Goal: Transaction & Acquisition: Purchase product/service

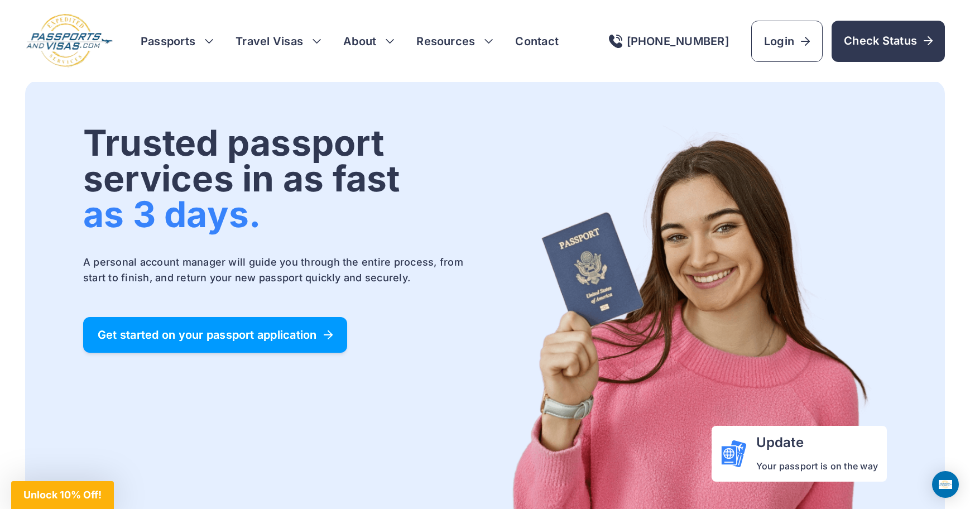
click at [228, 337] on span "Get started on your passport application" at bounding box center [215, 334] width 235 height 11
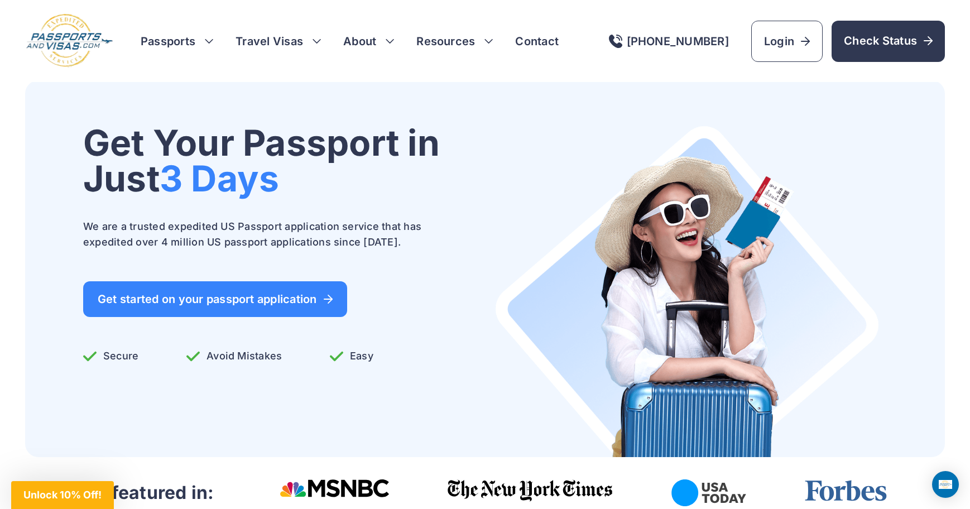
click at [219, 305] on span "Get started on your passport application" at bounding box center [215, 298] width 235 height 11
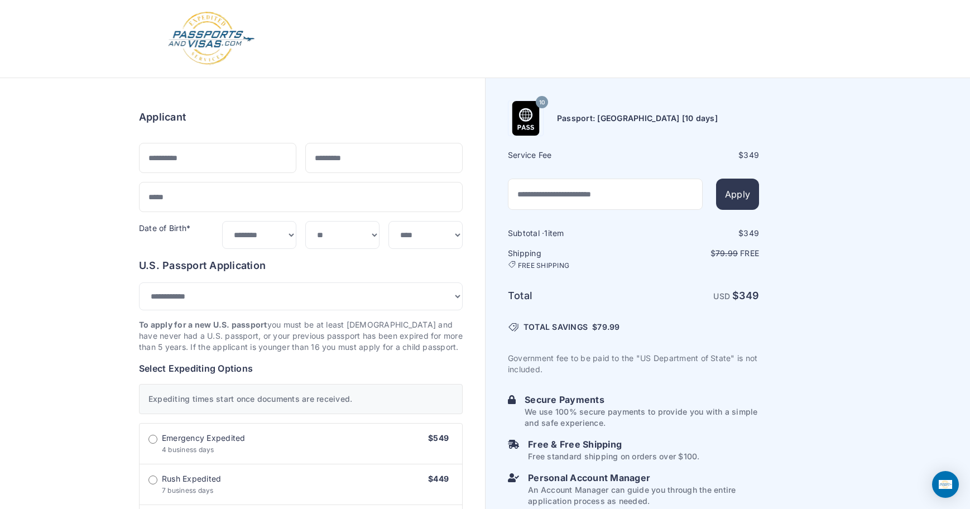
select select "***"
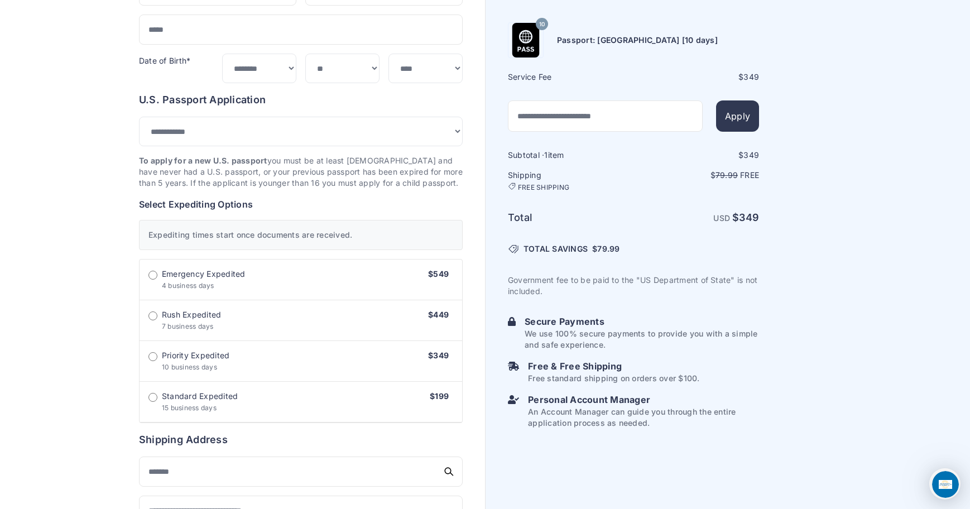
click at [358, 403] on label "Standard Expedited 15 business days $199" at bounding box center [300, 402] width 323 height 41
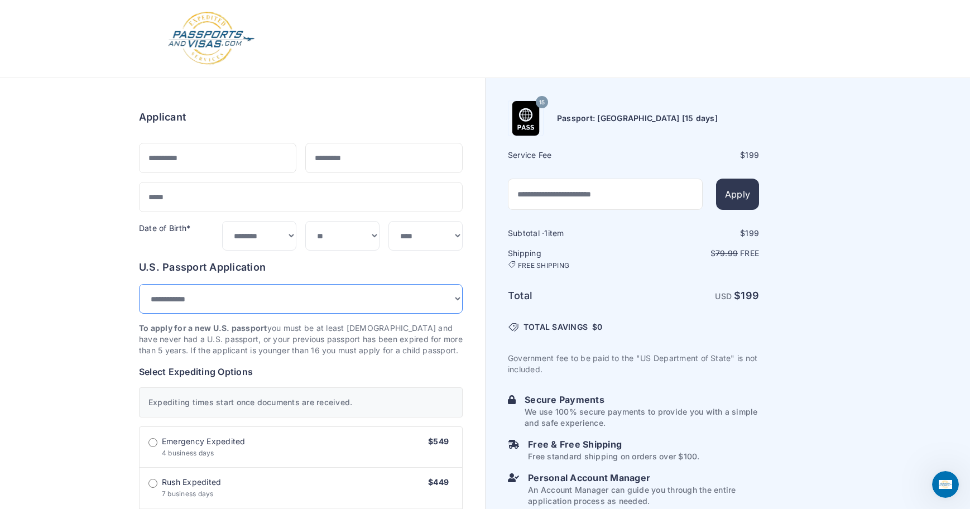
click at [386, 295] on select "**********" at bounding box center [301, 299] width 324 height 30
click at [386, 293] on select "**********" at bounding box center [301, 299] width 324 height 30
click at [403, 300] on select "**********" at bounding box center [301, 299] width 324 height 30
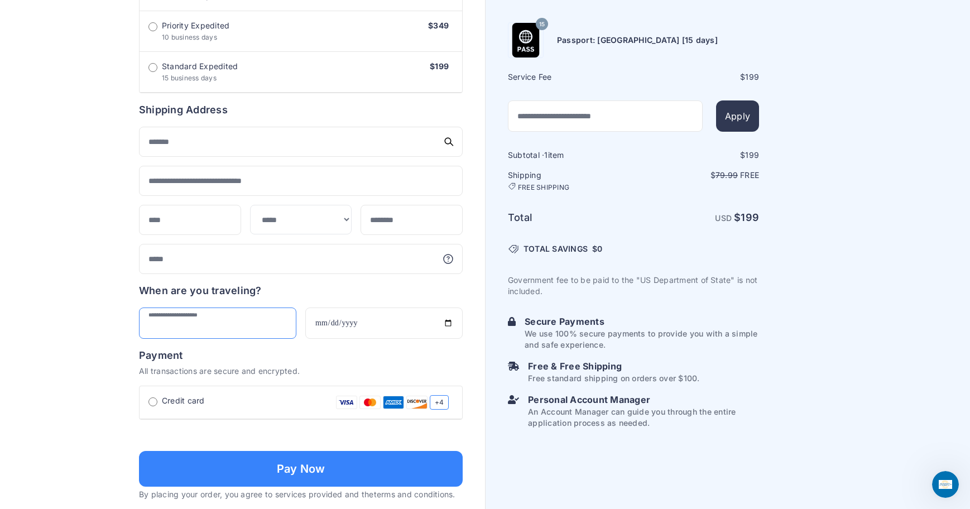
click at [216, 311] on input "text" at bounding box center [217, 322] width 157 height 31
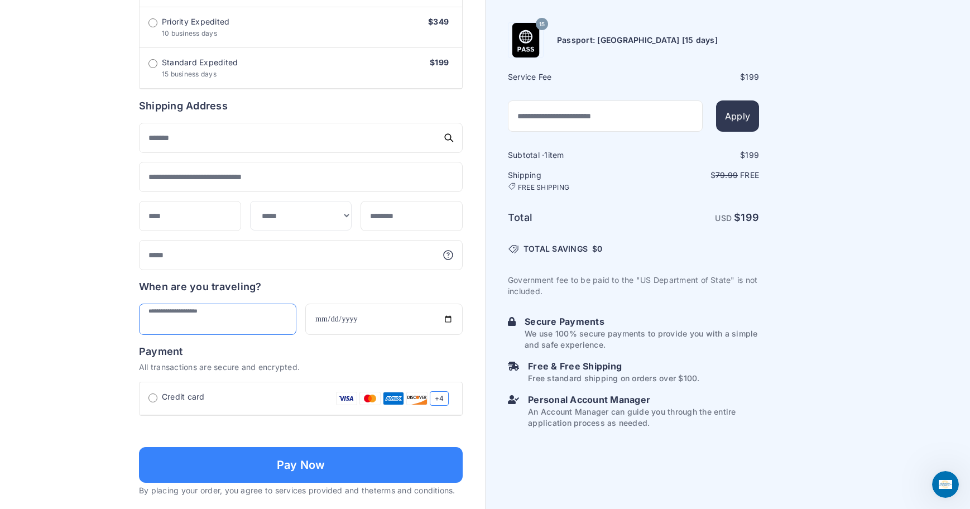
click at [217, 322] on input "text" at bounding box center [217, 319] width 157 height 31
click at [403, 300] on div "When are you traveling?" at bounding box center [301, 306] width 324 height 56
click at [101, 296] on div "Order summary $ 199 15 199 1 $" at bounding box center [242, 71] width 485 height 991
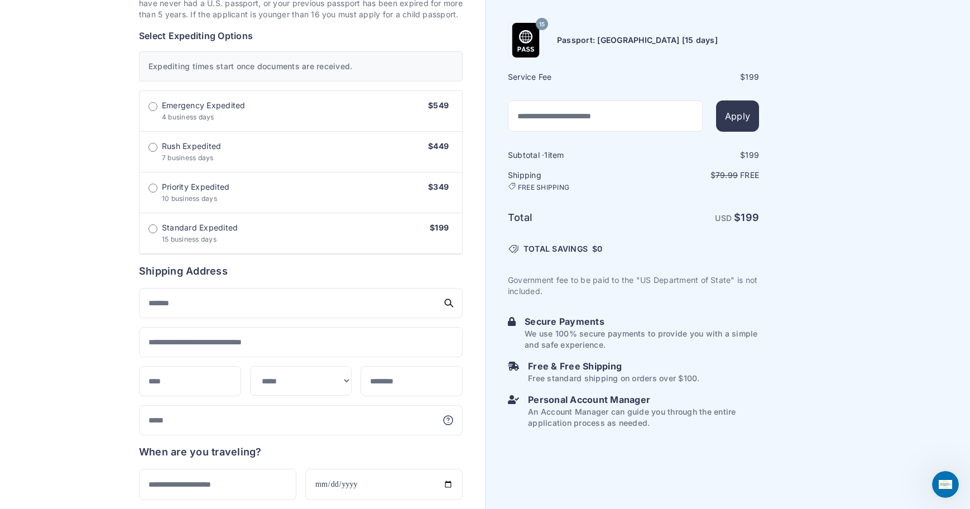
click at [103, 288] on div "Order summary $ 199 15 199 1 $" at bounding box center [242, 237] width 485 height 991
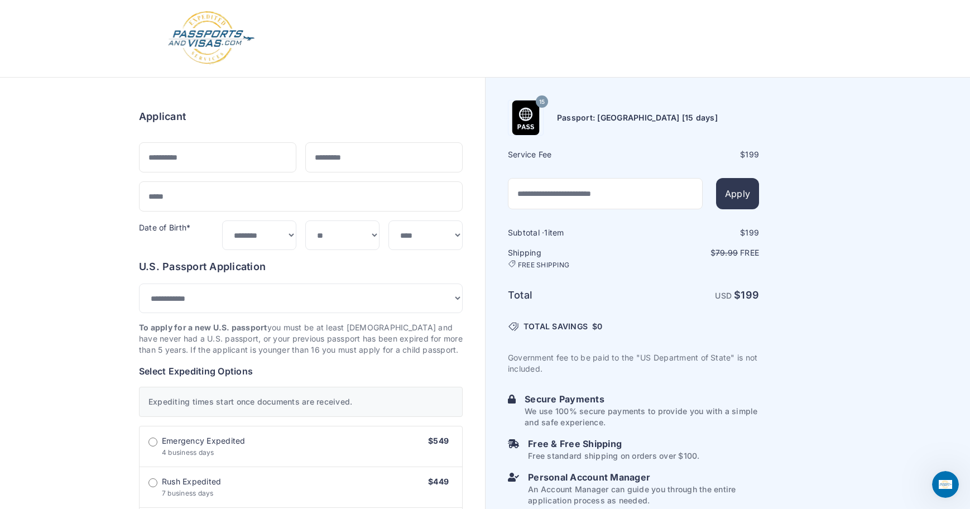
scroll to position [0, 0]
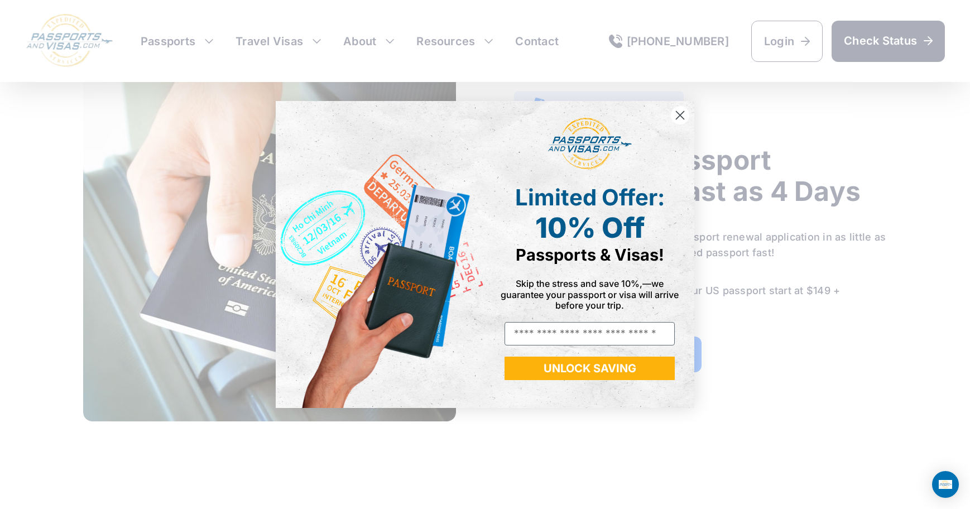
scroll to position [725, 0]
click at [675, 112] on circle "Close dialog" at bounding box center [680, 115] width 18 height 18
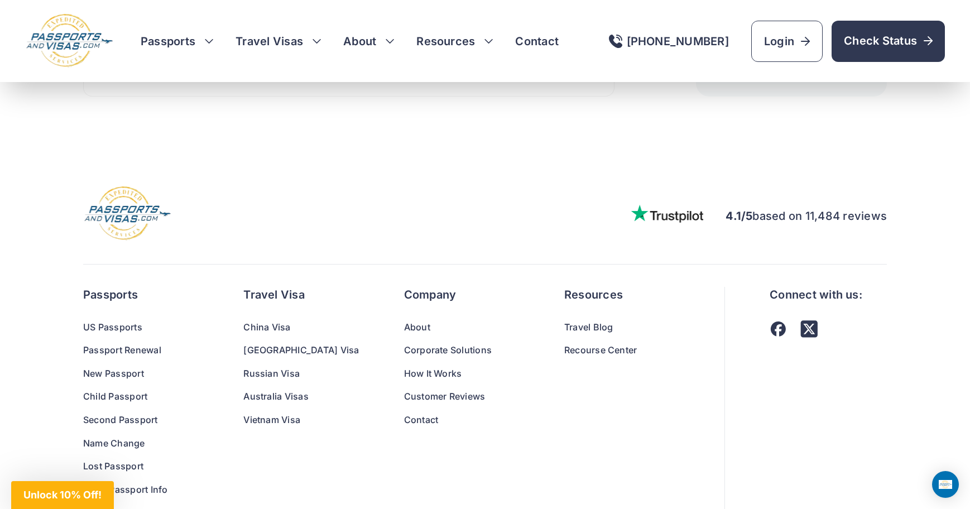
scroll to position [7687, 0]
click at [769, 338] on div at bounding box center [793, 329] width 48 height 17
click at [800, 338] on link at bounding box center [808, 329] width 17 height 17
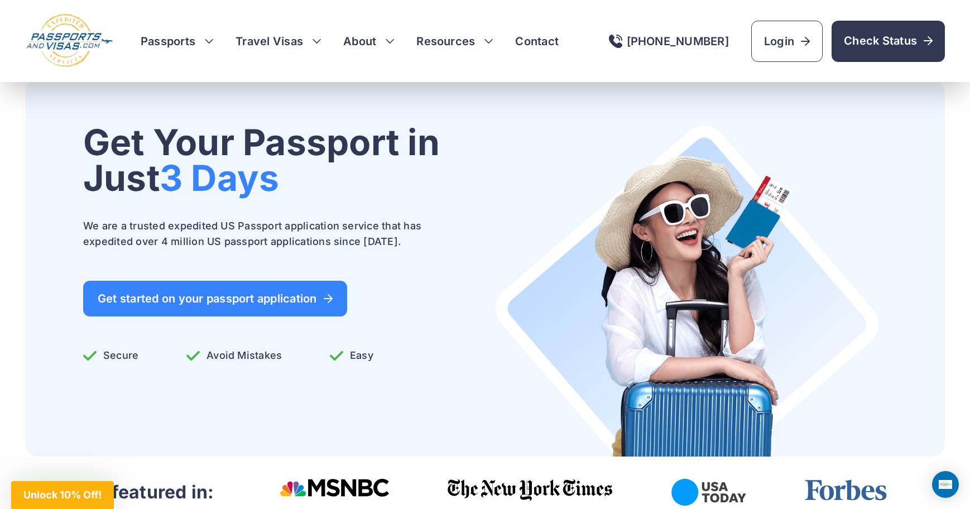
scroll to position [0, 0]
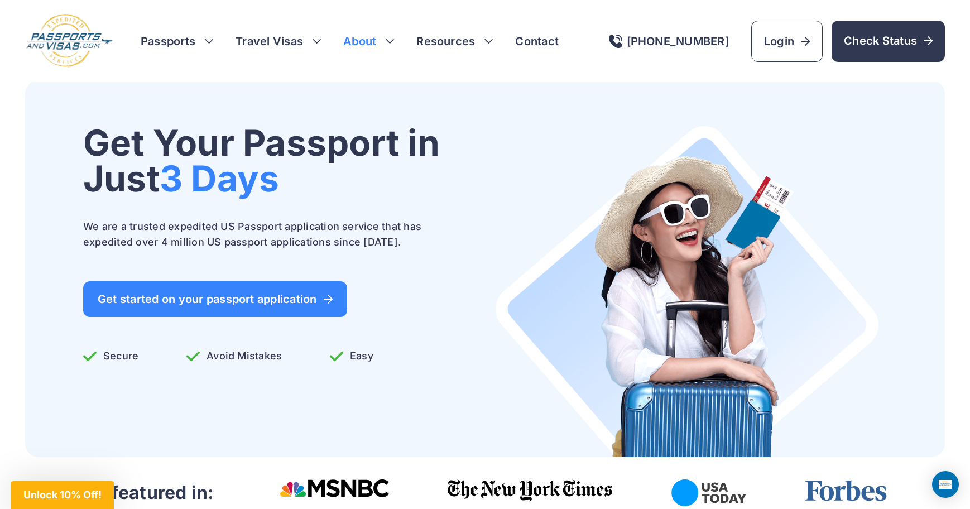
click at [372, 35] on link "About" at bounding box center [359, 41] width 33 height 16
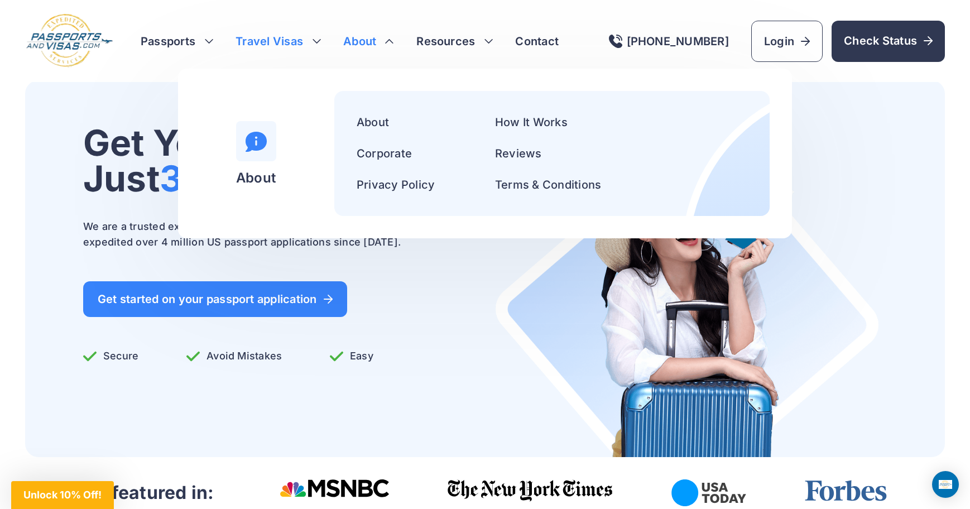
click at [295, 45] on h3 "Travel Visas" at bounding box center [277, 41] width 85 height 16
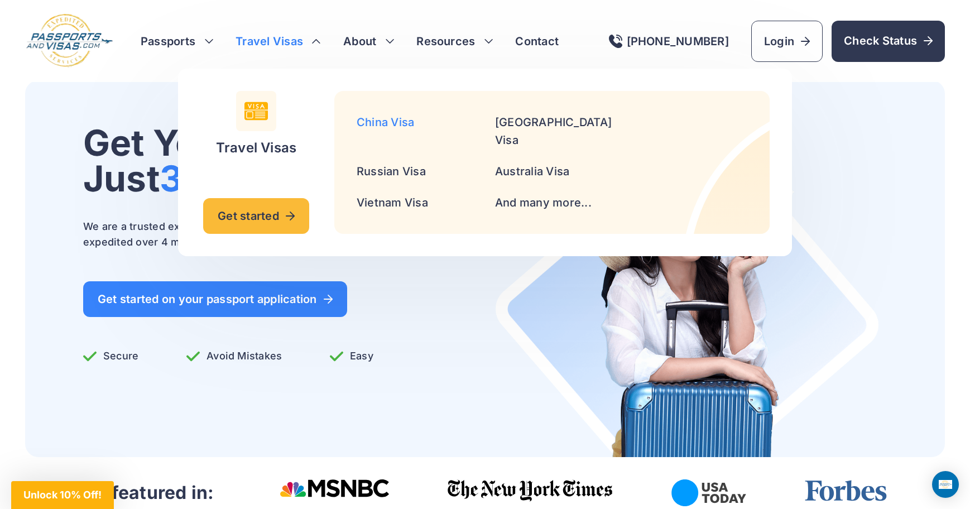
click at [385, 125] on link "China Visa" at bounding box center [385, 122] width 57 height 13
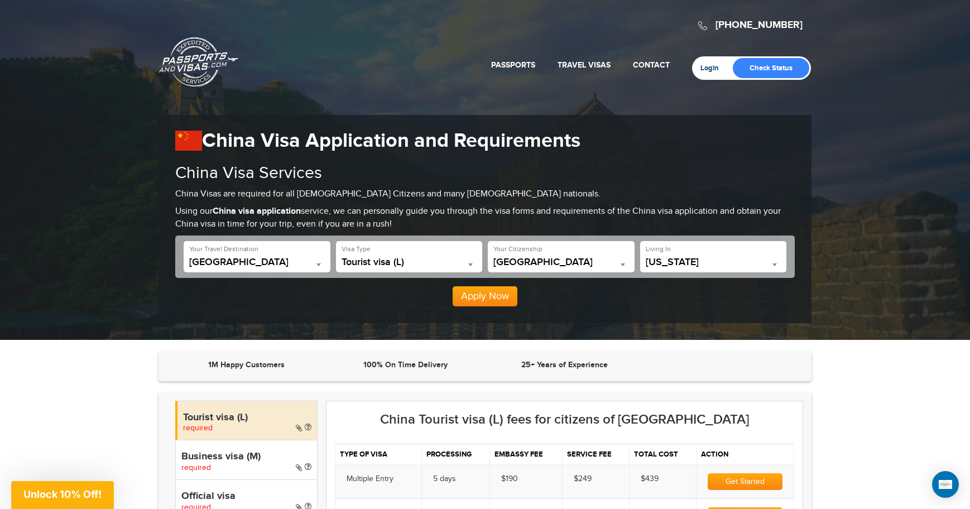
click at [706, 66] on link "Login" at bounding box center [713, 68] width 26 height 9
